Goal: Task Accomplishment & Management: Manage account settings

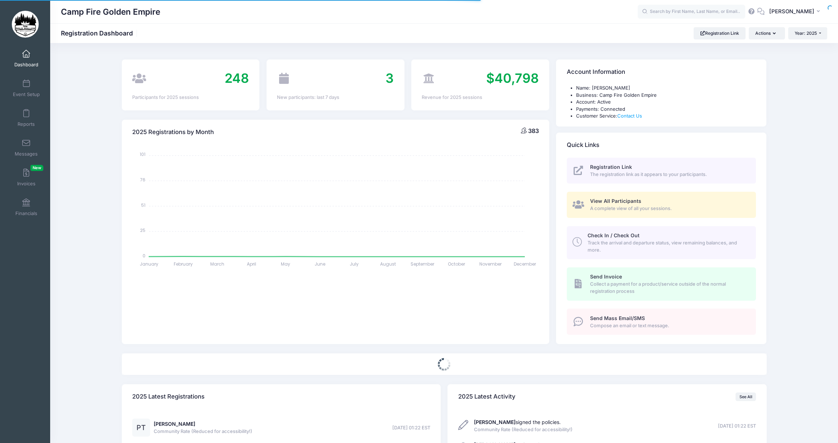
select select
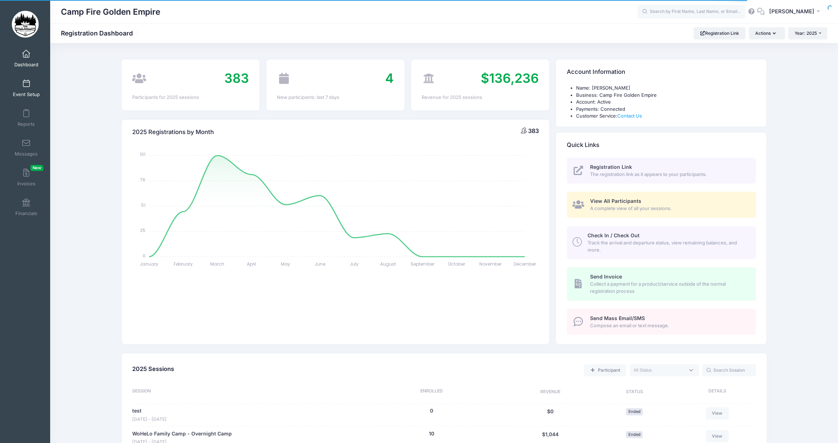
click at [26, 86] on span at bounding box center [26, 84] width 0 height 8
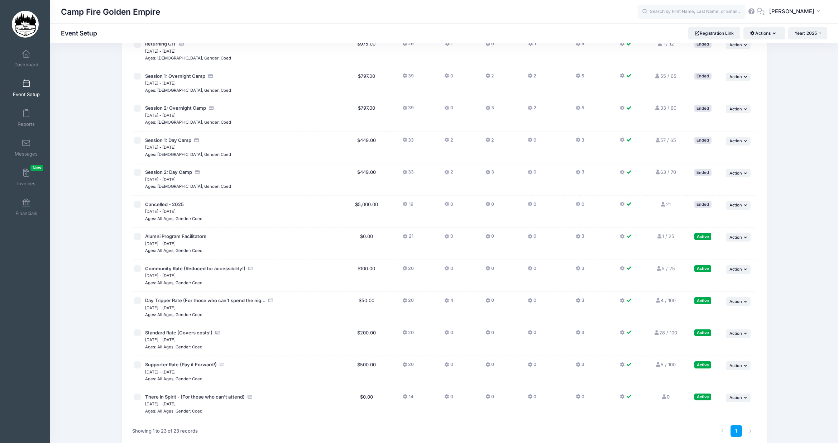
scroll to position [454, 0]
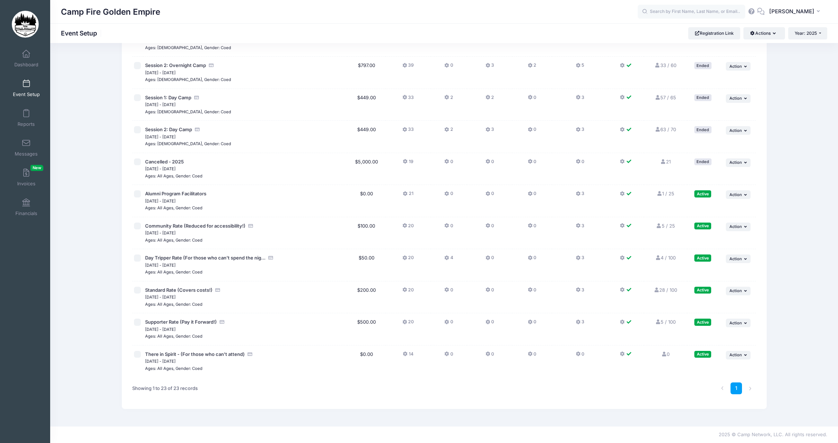
click at [445, 258] on icon at bounding box center [447, 258] width 6 height 0
